Goal: Navigation & Orientation: Find specific page/section

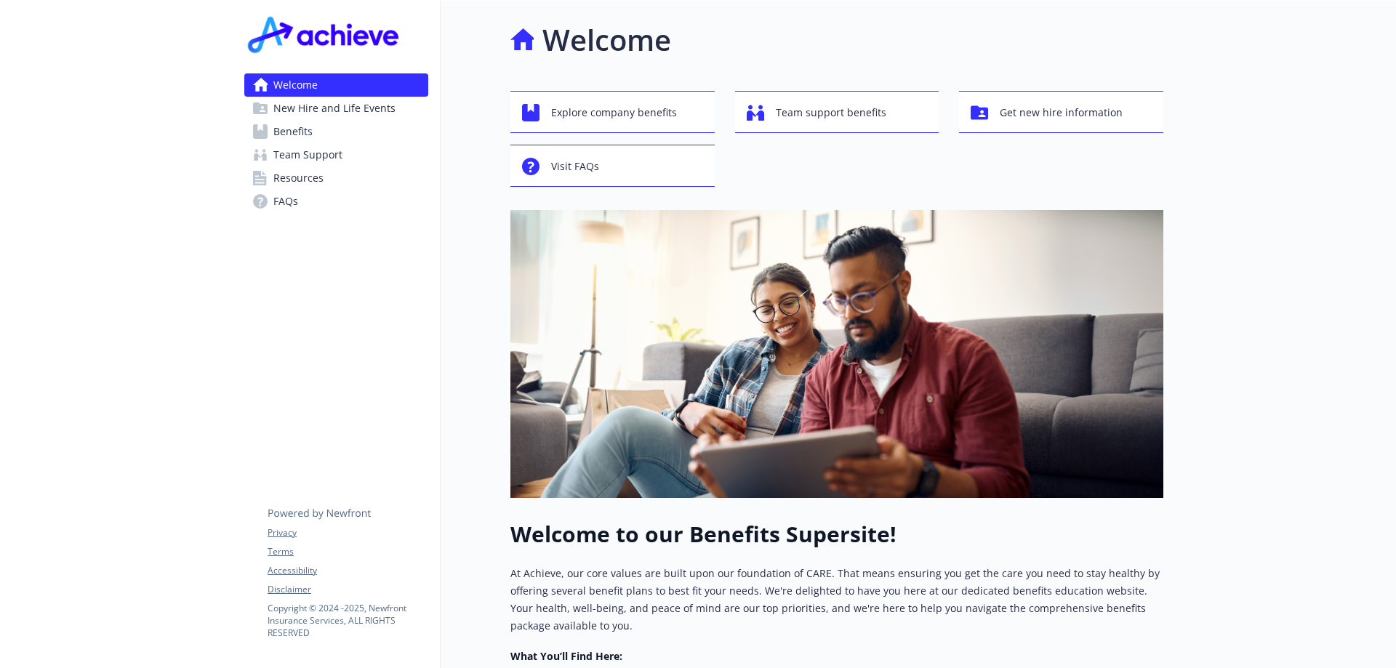
click at [295, 130] on span "Benefits" at bounding box center [292, 131] width 39 height 23
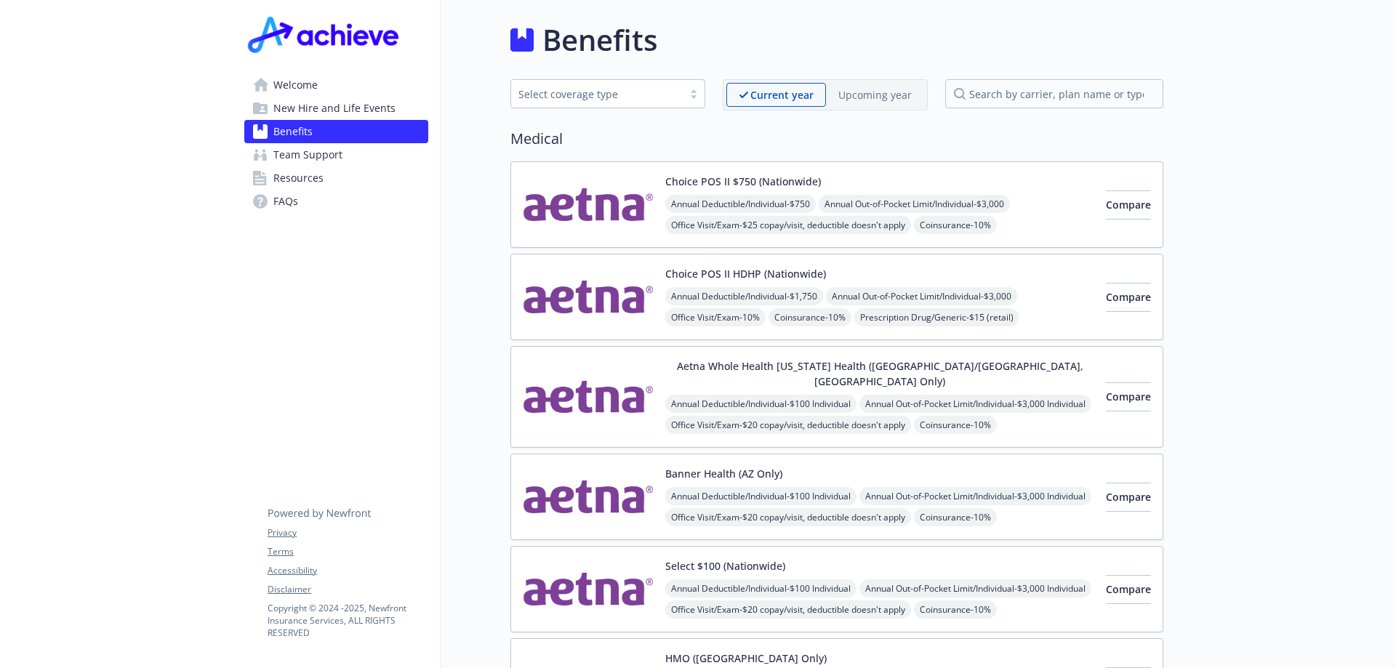
click at [292, 93] on span "Welcome" at bounding box center [295, 84] width 44 height 23
